Goal: Check status: Check status

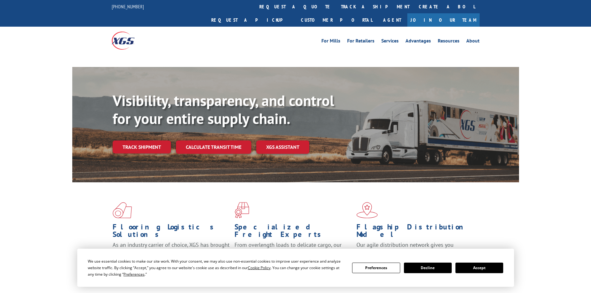
click at [474, 266] on button "Accept" at bounding box center [479, 268] width 48 height 11
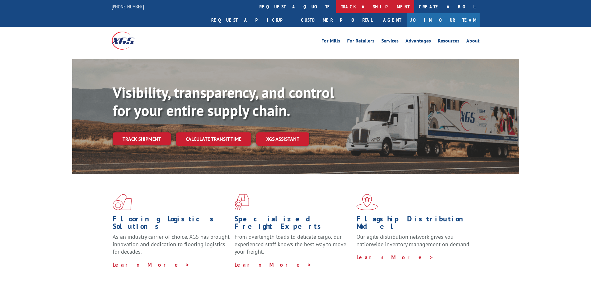
click at [336, 12] on link "track a shipment" at bounding box center [375, 6] width 78 height 13
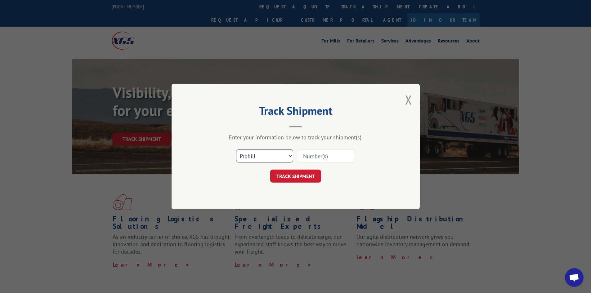
click at [260, 160] on select "Select category... Probill BOL PO" at bounding box center [264, 155] width 57 height 13
select select "po"
click at [236, 149] on select "Select category... Probill BOL PO" at bounding box center [264, 155] width 57 height 13
click at [318, 152] on input at bounding box center [326, 155] width 57 height 13
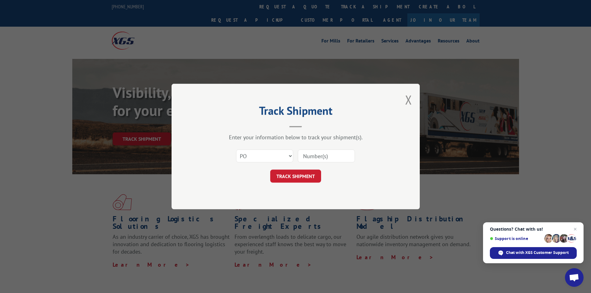
paste input "10528732"
type input "10528732"
click at [309, 180] on button "TRACK SHIPMENT" at bounding box center [295, 176] width 51 height 13
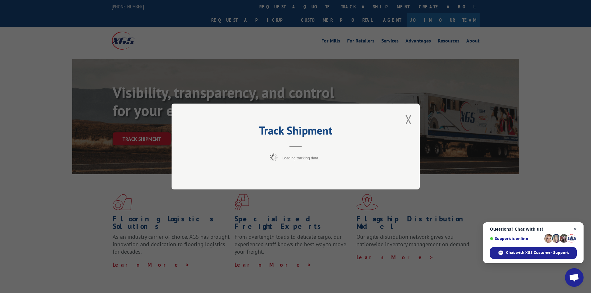
click at [576, 229] on span "Close chat" at bounding box center [575, 229] width 8 height 8
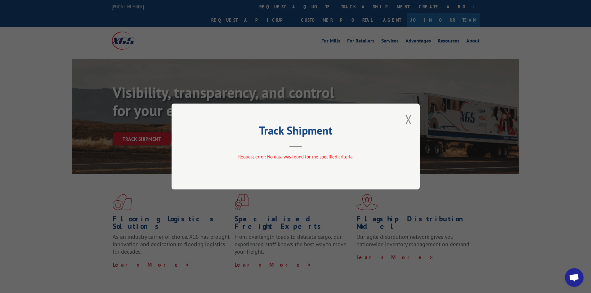
click at [412, 119] on div "Track Shipment Request error: No data was found for the specified criteria." at bounding box center [295, 147] width 248 height 86
